Goal: Transaction & Acquisition: Purchase product/service

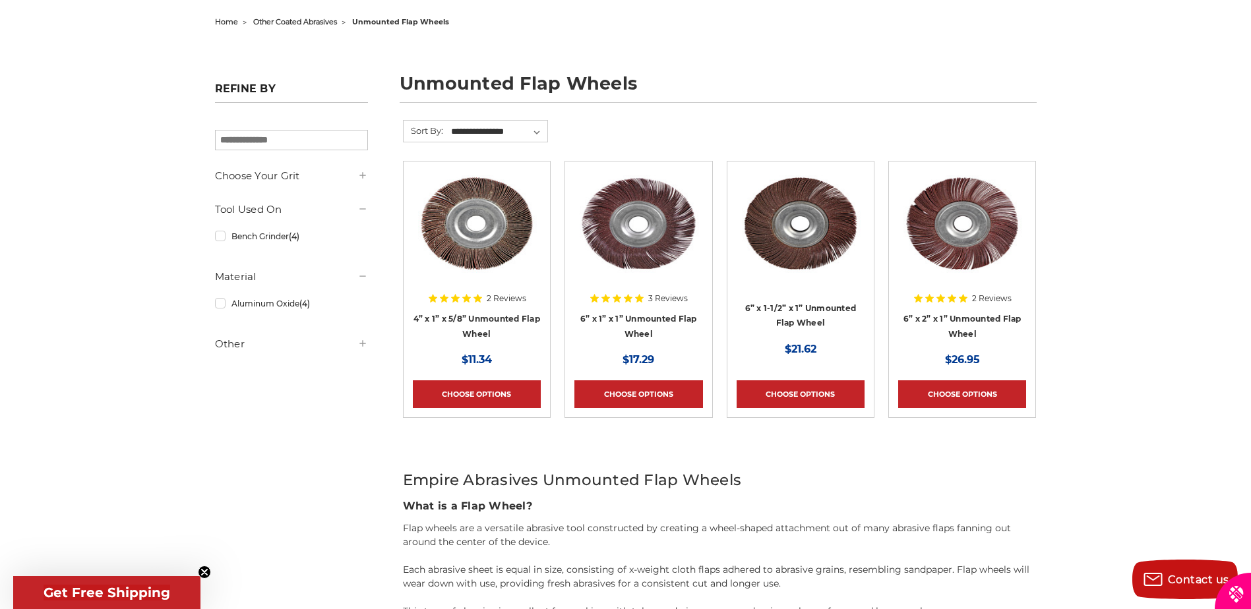
scroll to position [264, 0]
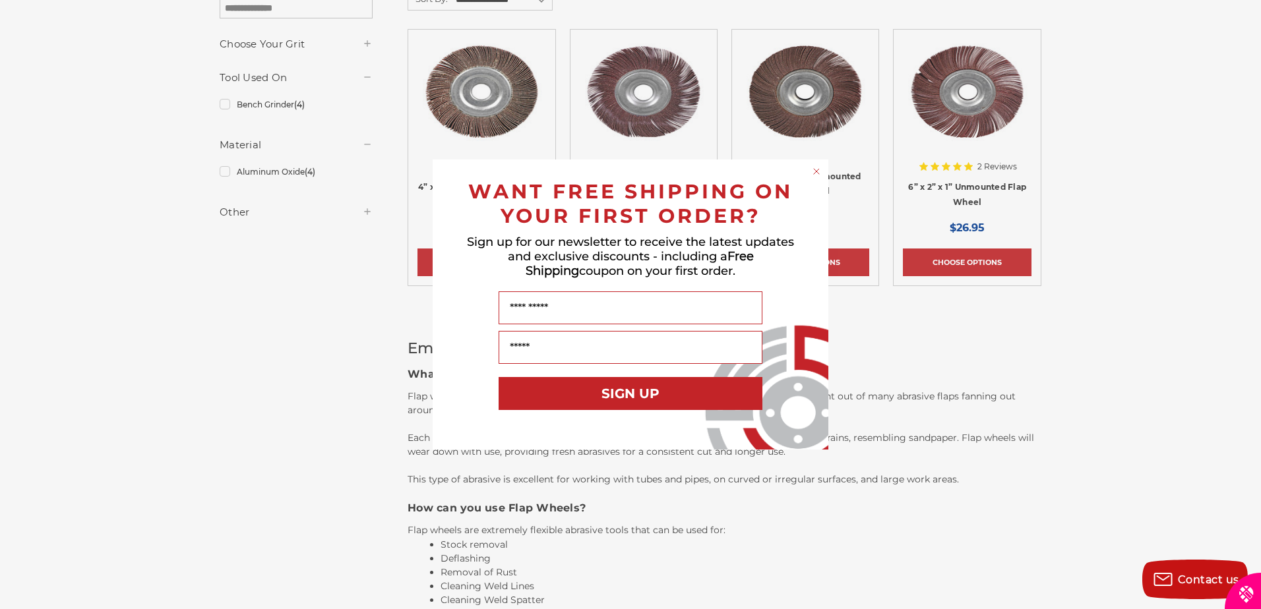
click at [815, 171] on circle "Close dialog" at bounding box center [816, 171] width 13 height 13
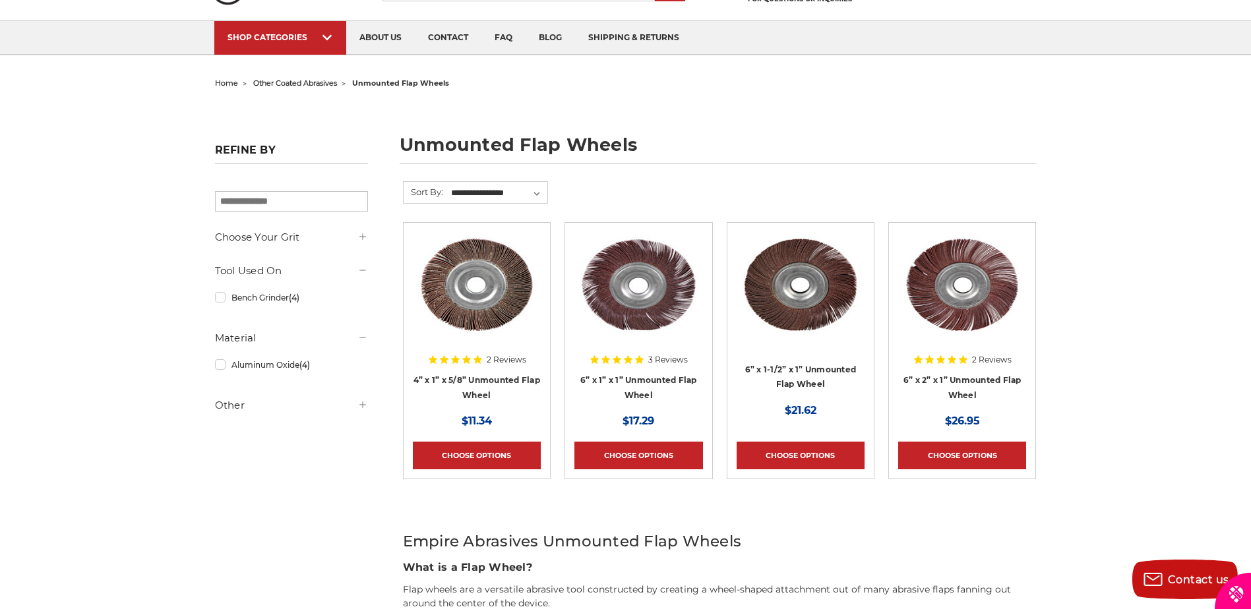
scroll to position [0, 0]
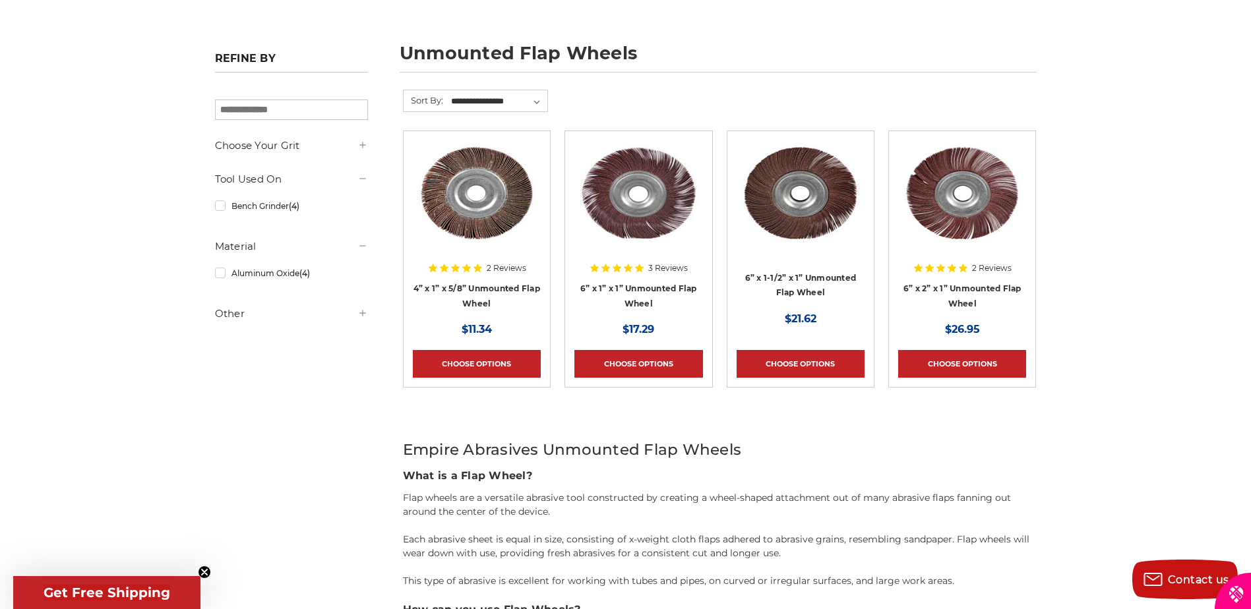
scroll to position [66, 0]
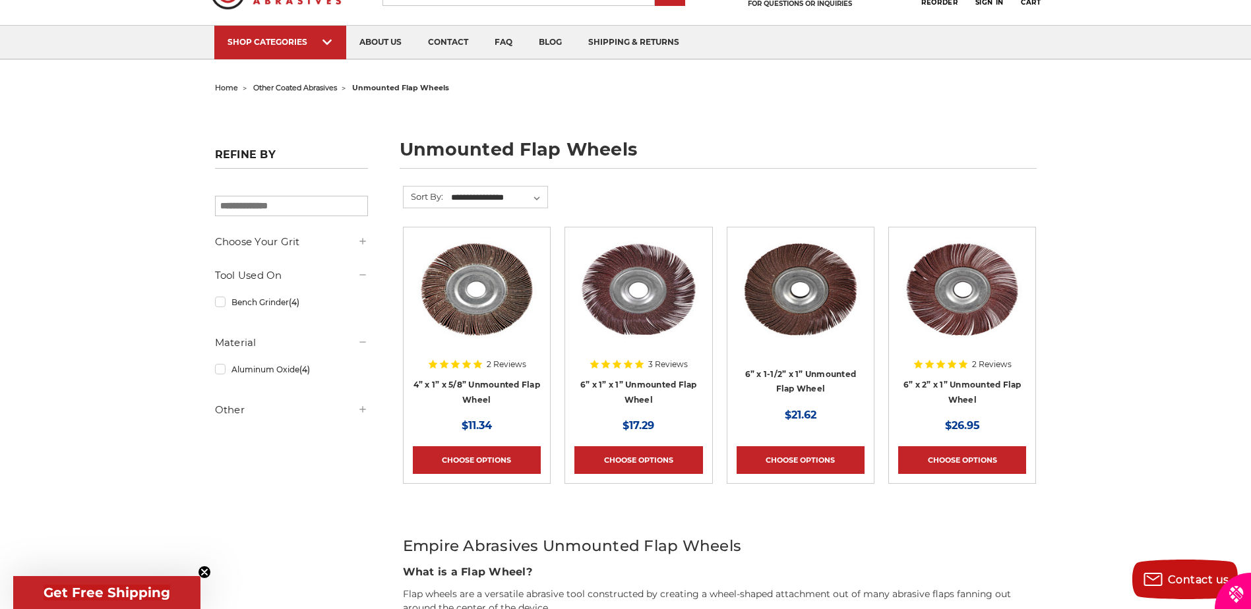
click at [365, 244] on icon at bounding box center [362, 241] width 11 height 11
click at [221, 322] on link "#80 Grit (4)" at bounding box center [291, 321] width 153 height 23
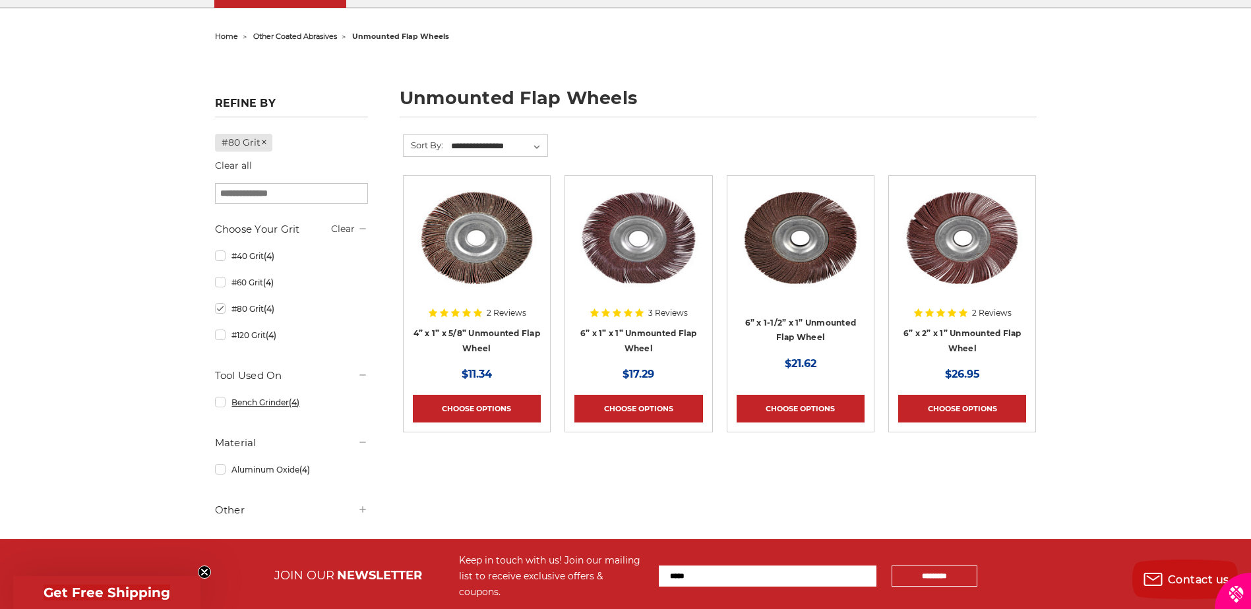
scroll to position [198, 0]
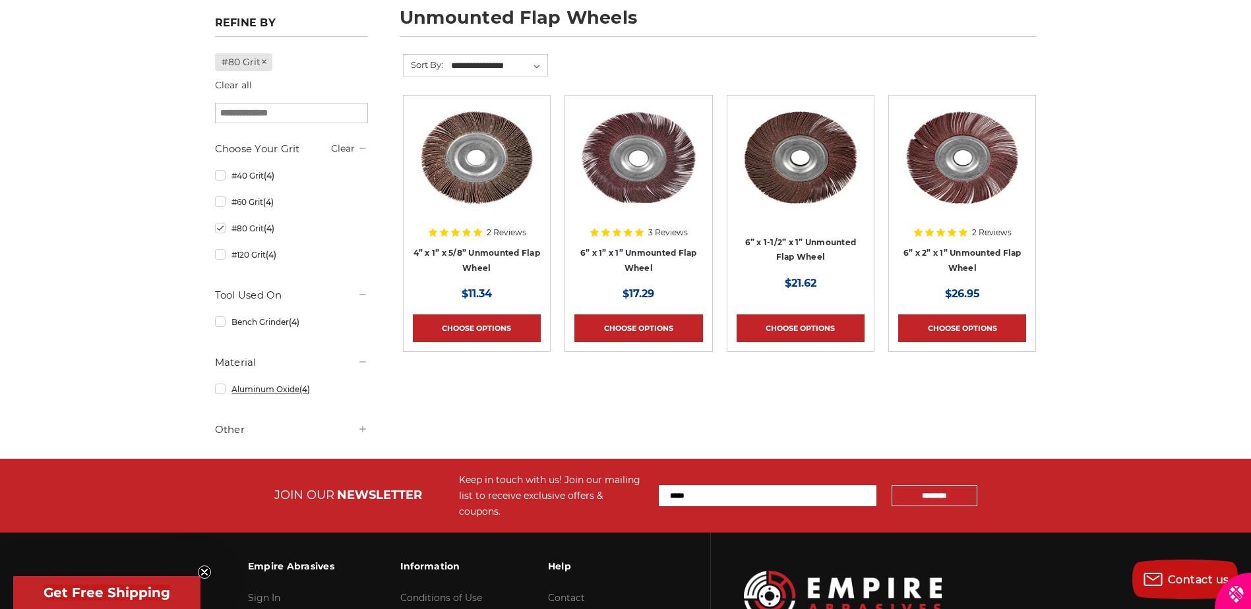
click at [215, 390] on link "Aluminum Oxide (4)" at bounding box center [291, 389] width 153 height 23
